Goal: Information Seeking & Learning: Learn about a topic

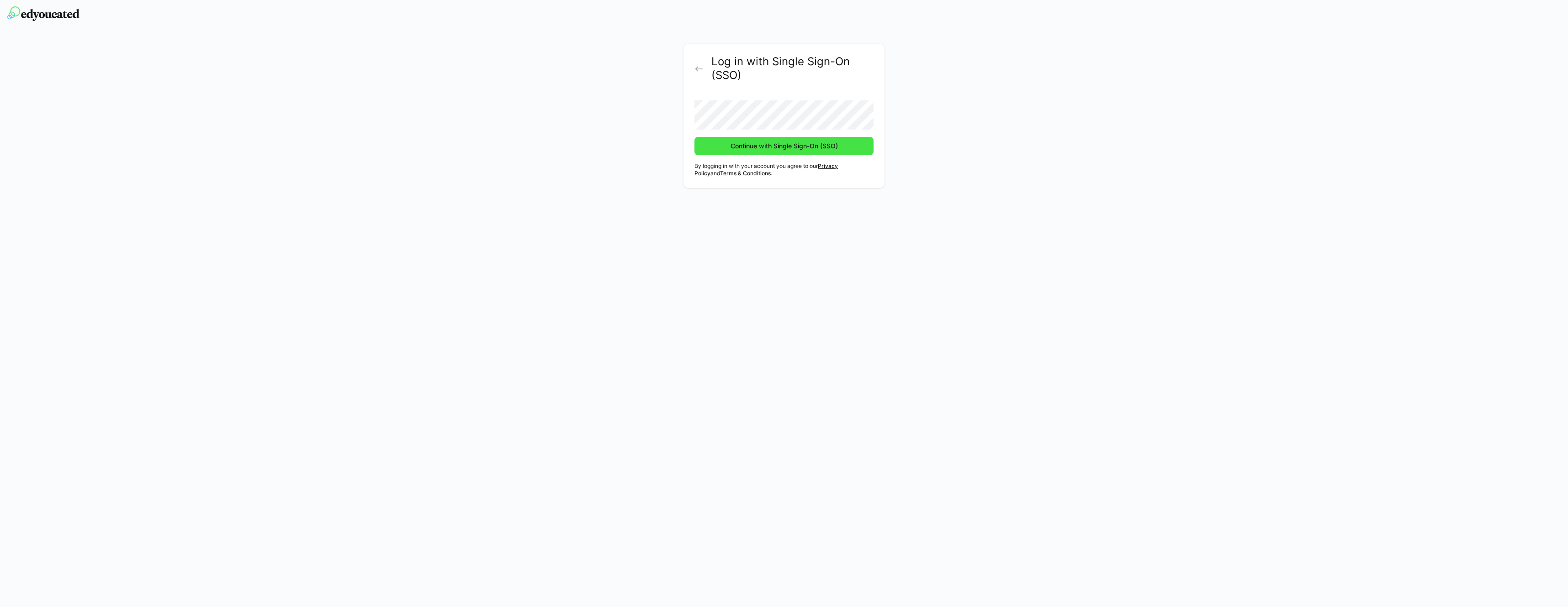
click at [747, 149] on span "Continue with Single Sign-On (SSO)" at bounding box center [784, 146] width 110 height 9
click at [772, 150] on span "Continue with Single Sign-On (SSO)" at bounding box center [784, 146] width 110 height 9
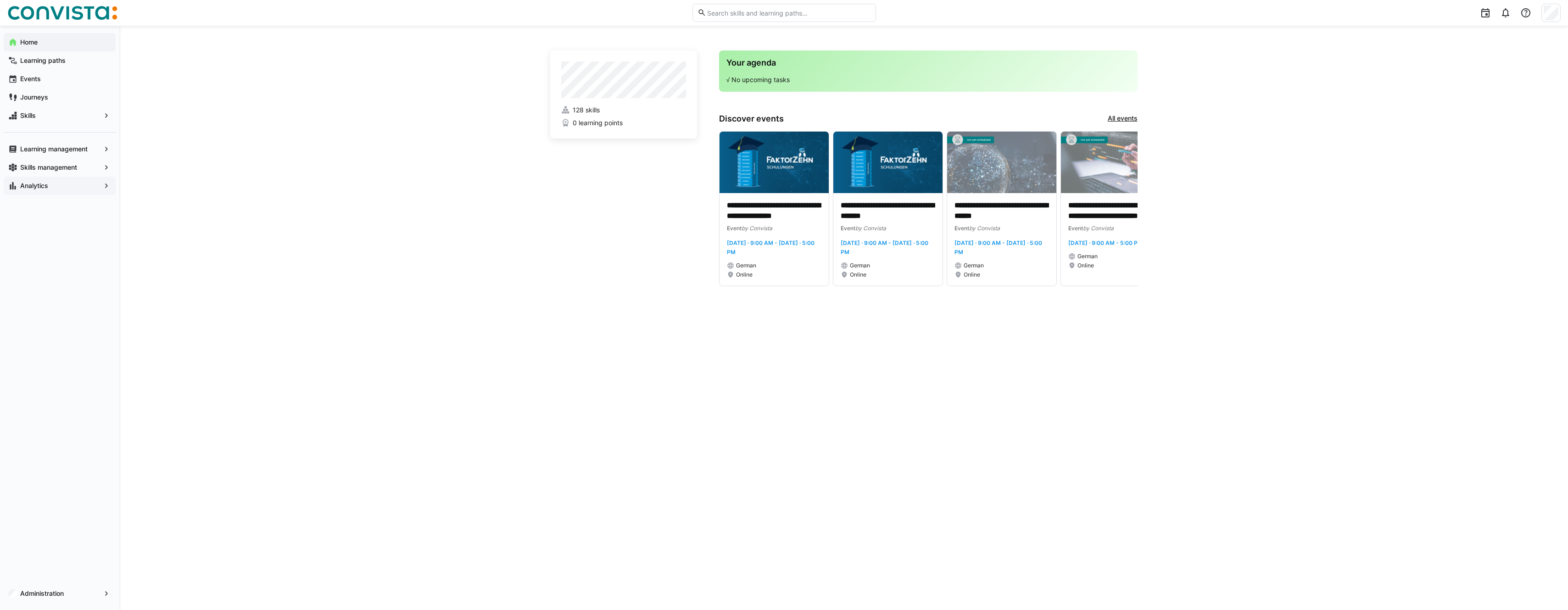
click at [49, 191] on div "Analytics" at bounding box center [59, 186] width 112 height 18
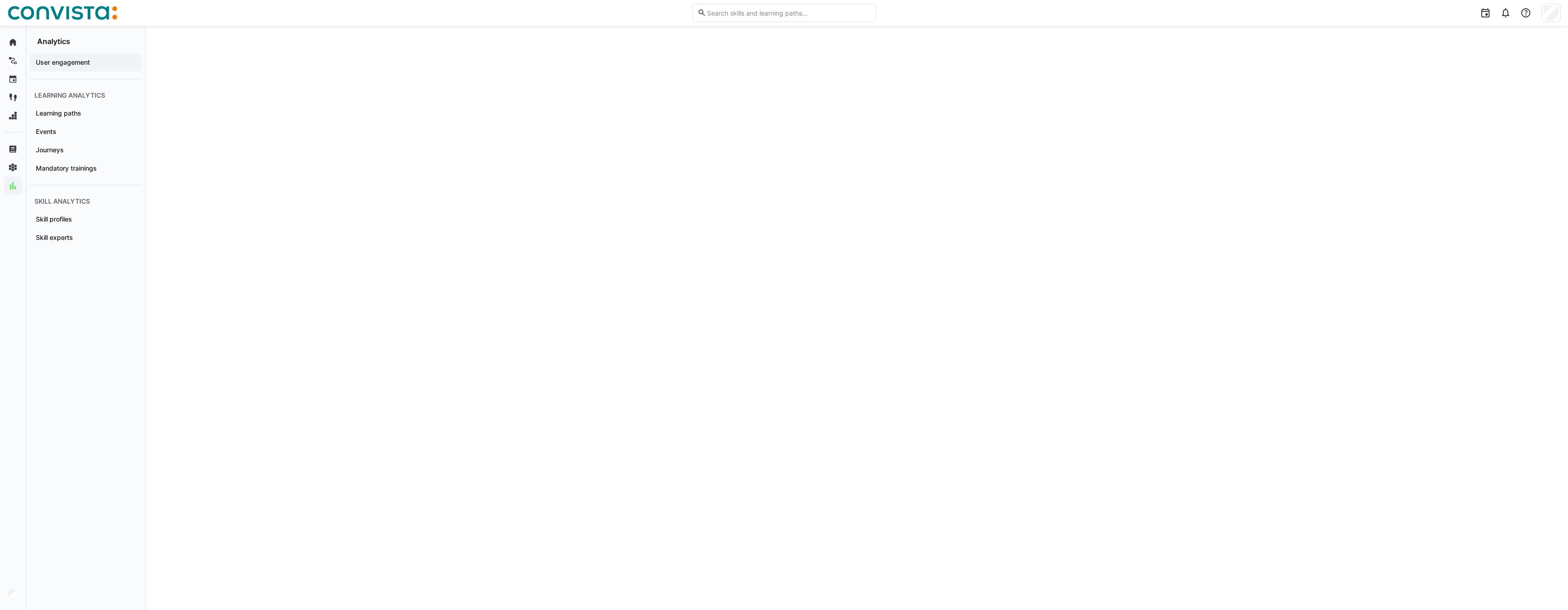
scroll to position [1323, 0]
click at [0, 0] on app-navigation-label "Skill profiles" at bounding box center [0, 0] width 0 height 0
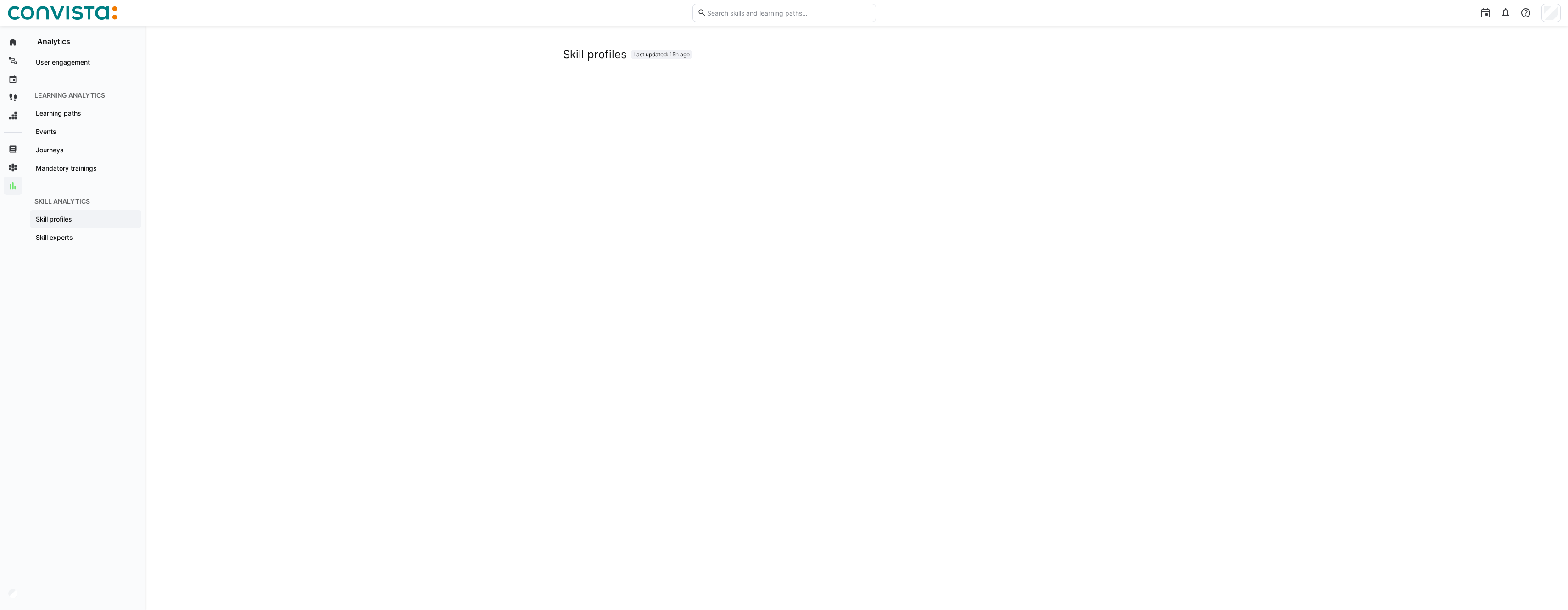
click at [749, 11] on input "text" at bounding box center [788, 13] width 164 height 9
click at [0, 0] on app-navigation-label "Skill experts" at bounding box center [0, 0] width 0 height 0
click at [1174, 182] on div "Skill experts Last updated: 15h ago" at bounding box center [856, 318] width 1423 height 584
click at [1191, 163] on div "Skill experts Last updated: 15h ago" at bounding box center [856, 318] width 1423 height 584
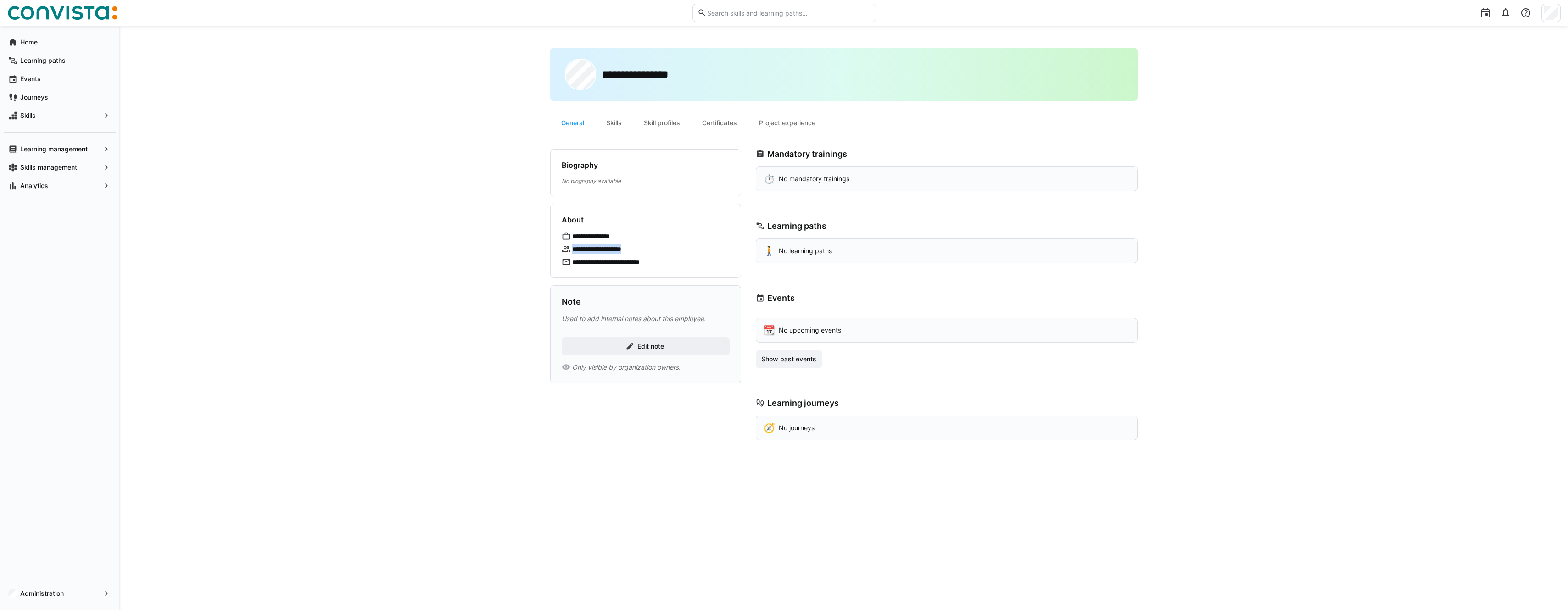
drag, startPoint x: 649, startPoint y: 248, endPoint x: 552, endPoint y: 245, distance: 97.0
click at [552, 245] on div "**********" at bounding box center [646, 241] width 191 height 75
click at [317, 207] on div "**********" at bounding box center [844, 318] width 1449 height 584
click at [671, 120] on div "Skill profiles" at bounding box center [661, 123] width 58 height 22
